Goal: Task Accomplishment & Management: Manage account settings

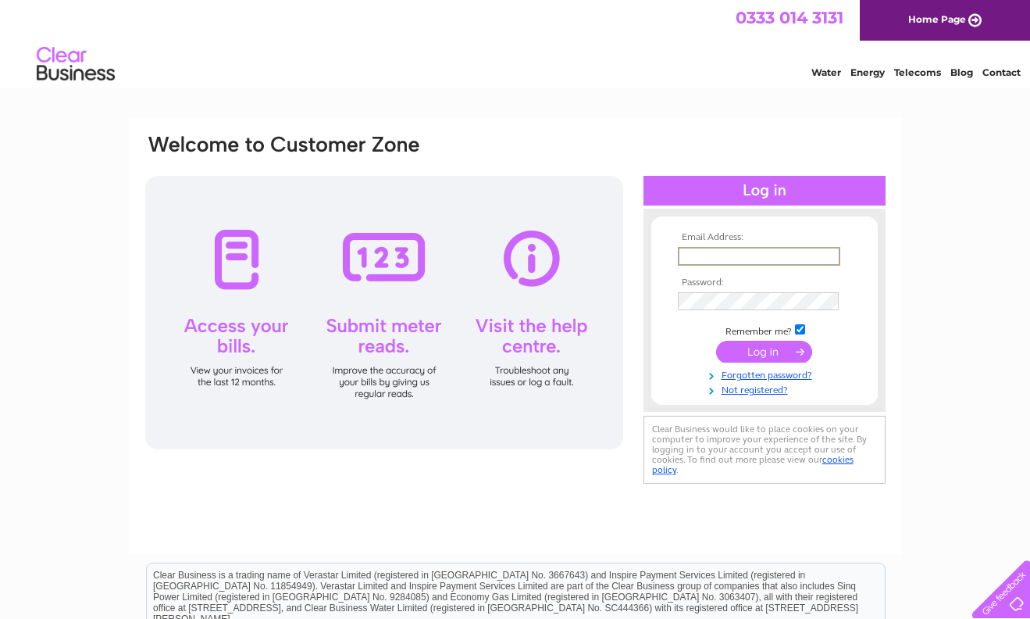
type input "simplyblissbeauty@live.co.uk"
click at [744, 355] on input "submit" at bounding box center [764, 352] width 96 height 22
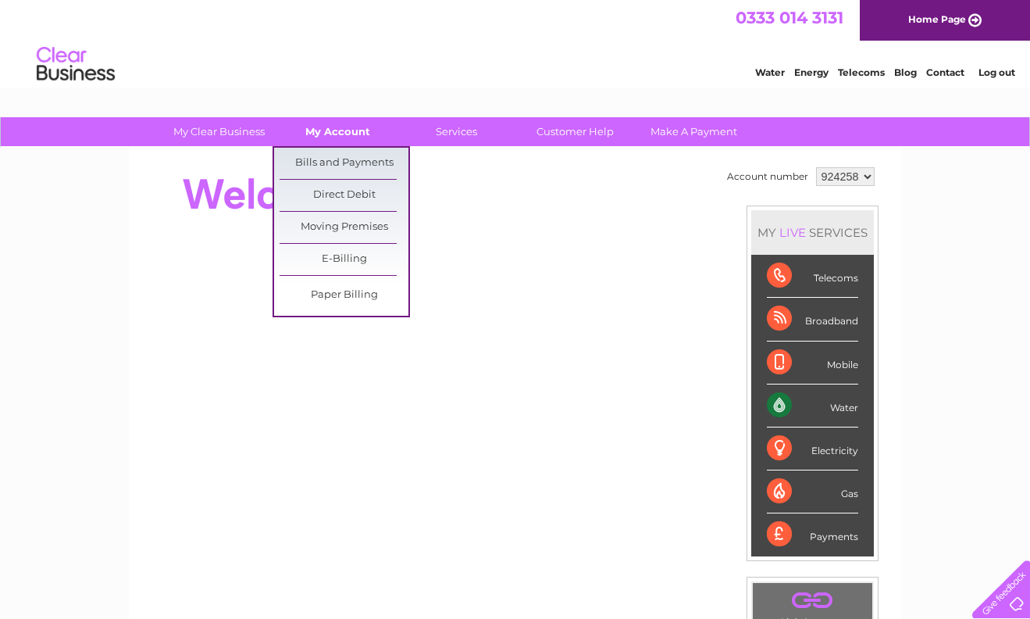
click at [344, 137] on link "My Account" at bounding box center [337, 131] width 129 height 29
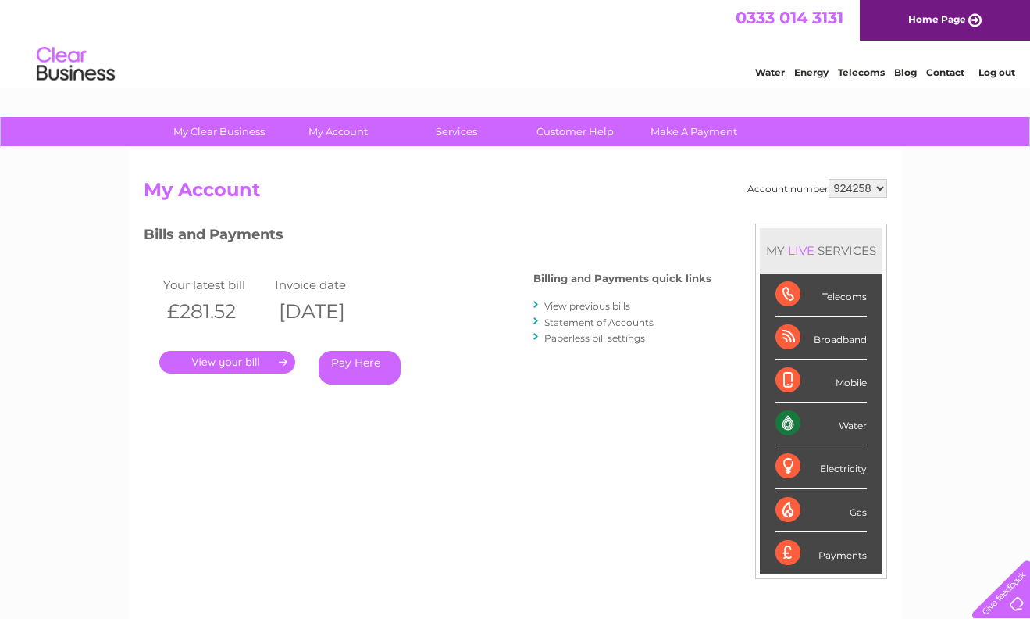
click at [236, 359] on link "." at bounding box center [227, 362] width 136 height 23
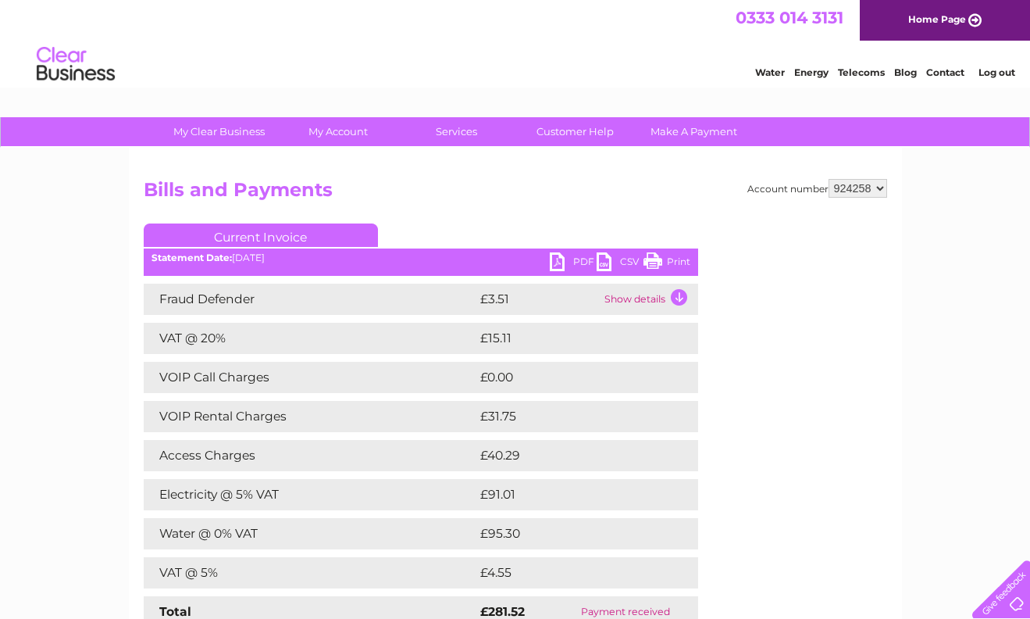
click at [564, 262] on link "PDF" at bounding box center [573, 263] width 47 height 23
